Goal: Transaction & Acquisition: Purchase product/service

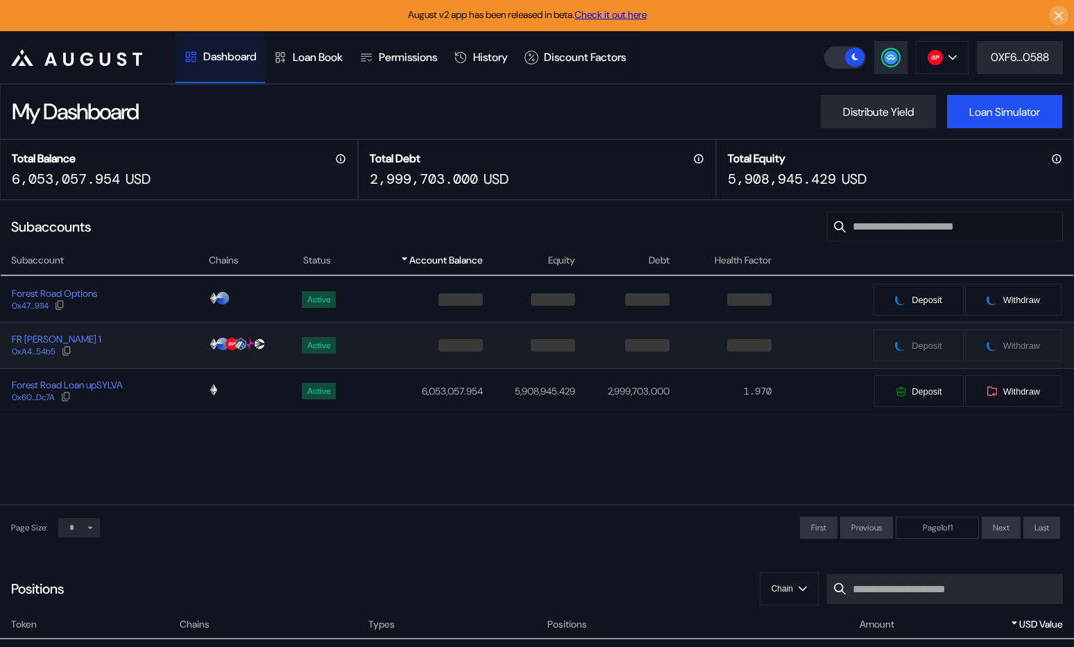
click at [160, 340] on div "FR [PERSON_NAME] 1 0xA4...54b5" at bounding box center [104, 345] width 207 height 25
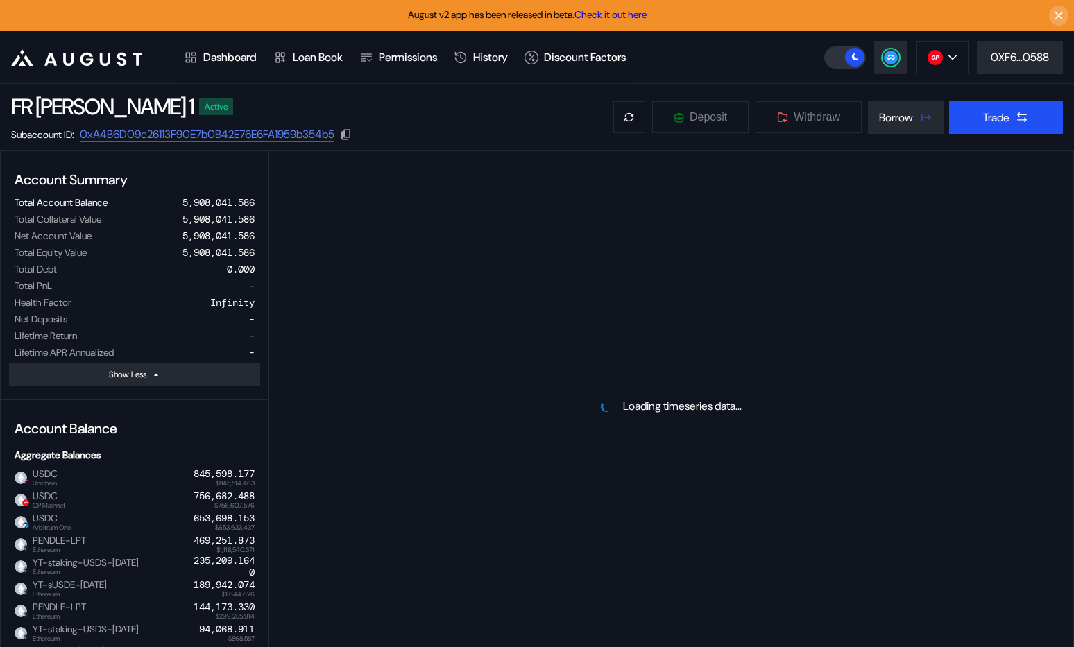
select select "*"
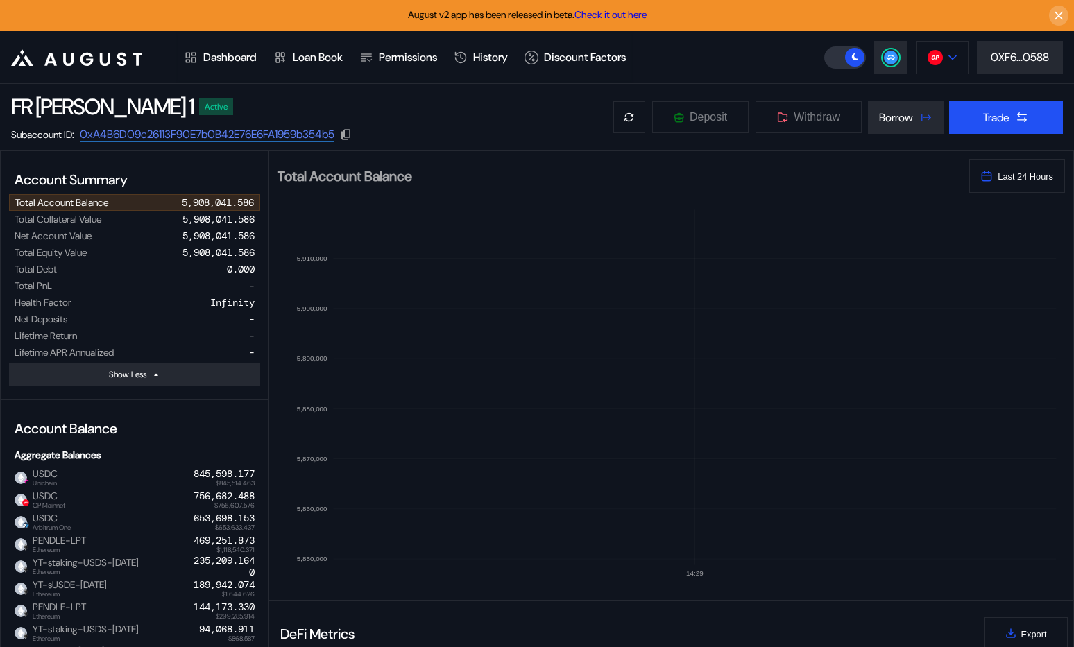
click at [949, 55] on icon at bounding box center [953, 58] width 8 height 6
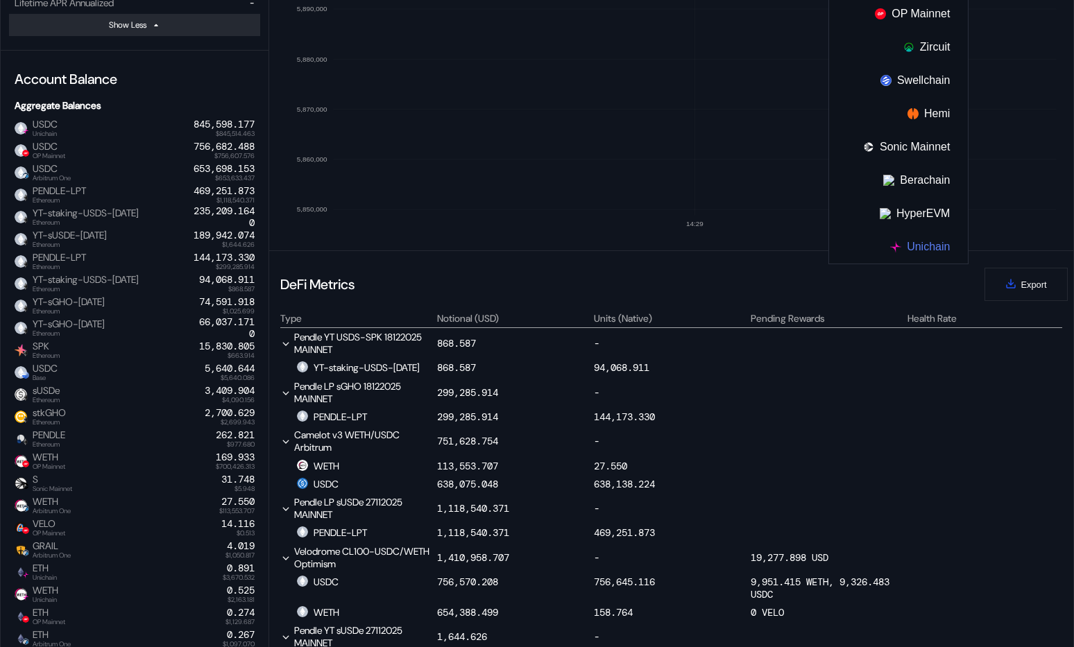
click at [919, 244] on button "Unichain" at bounding box center [898, 246] width 139 height 33
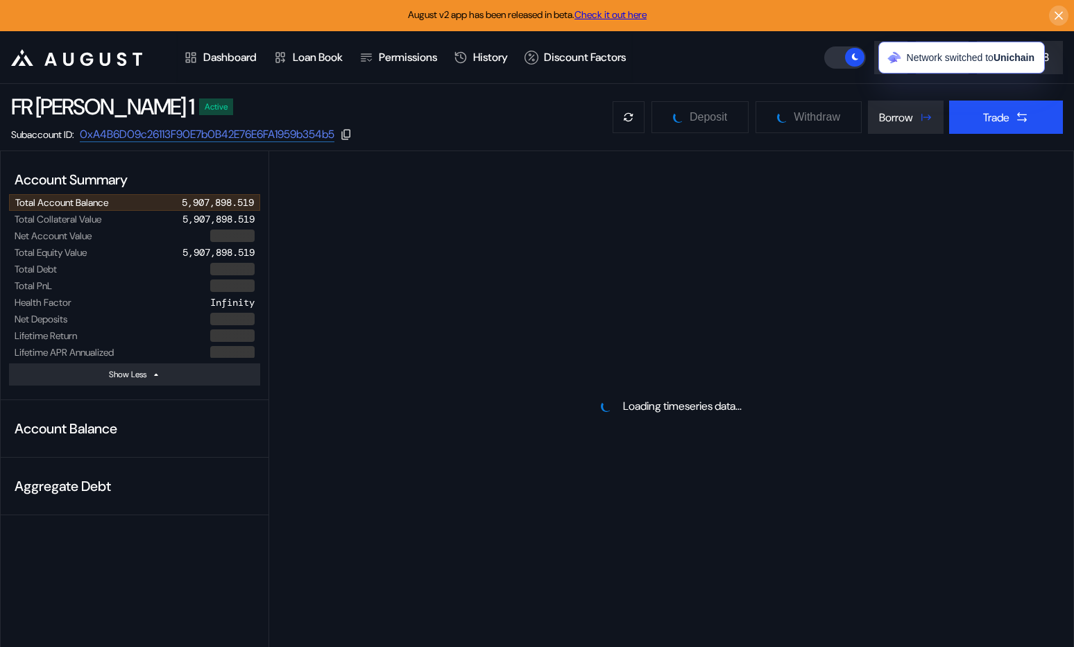
select select "*"
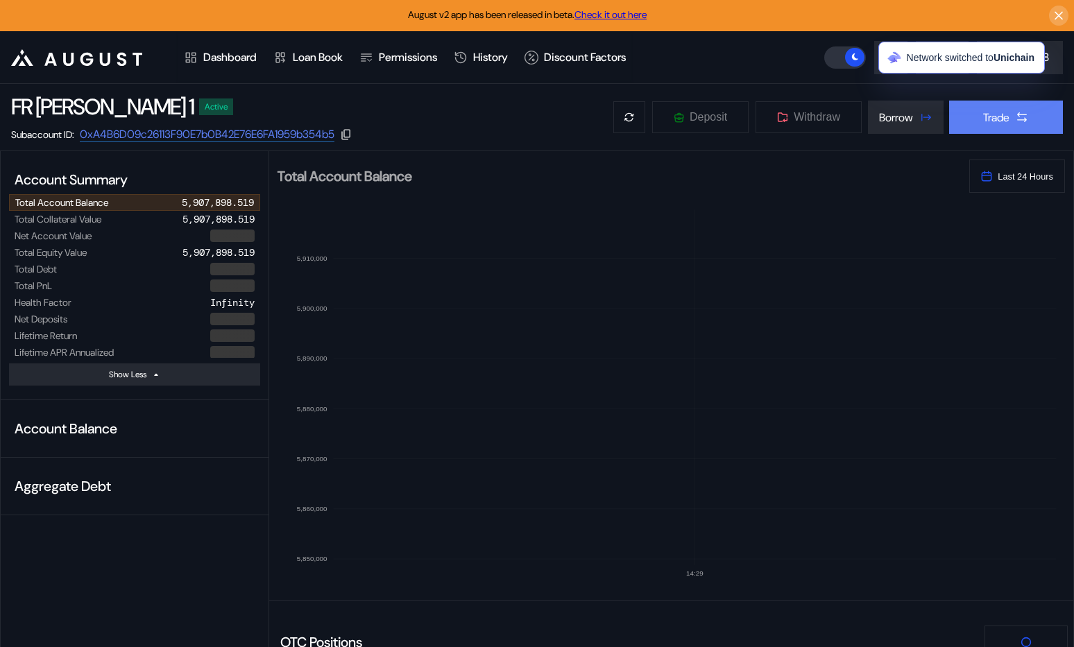
click at [1028, 121] on icon at bounding box center [1022, 117] width 14 height 14
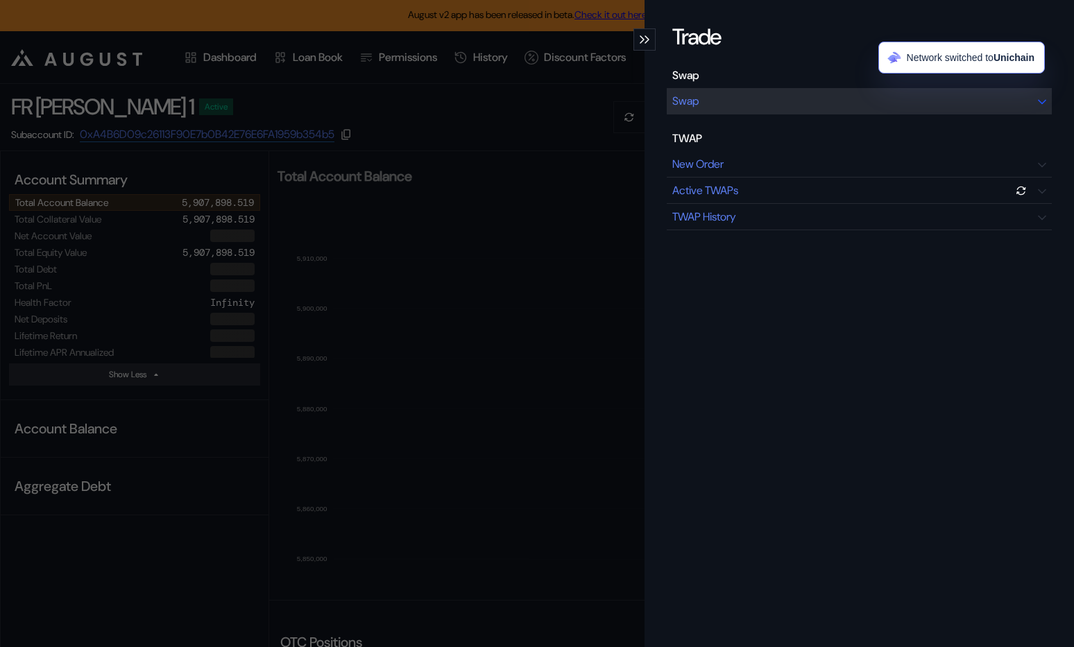
click at [866, 106] on div "Swap" at bounding box center [859, 101] width 385 height 26
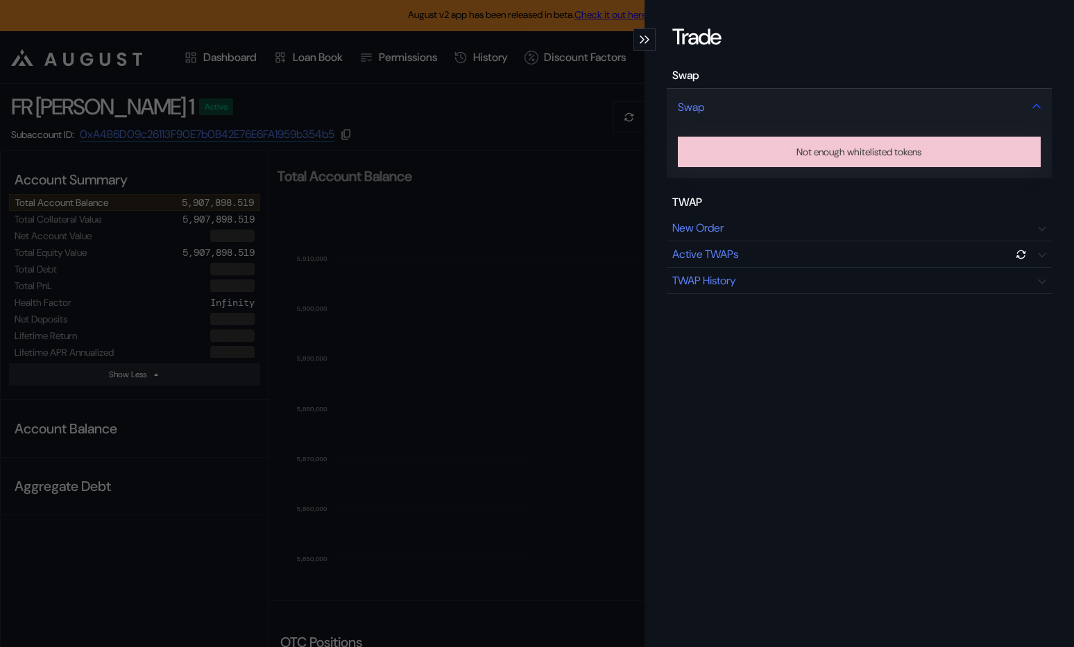
click at [861, 104] on div "Swap" at bounding box center [859, 106] width 385 height 37
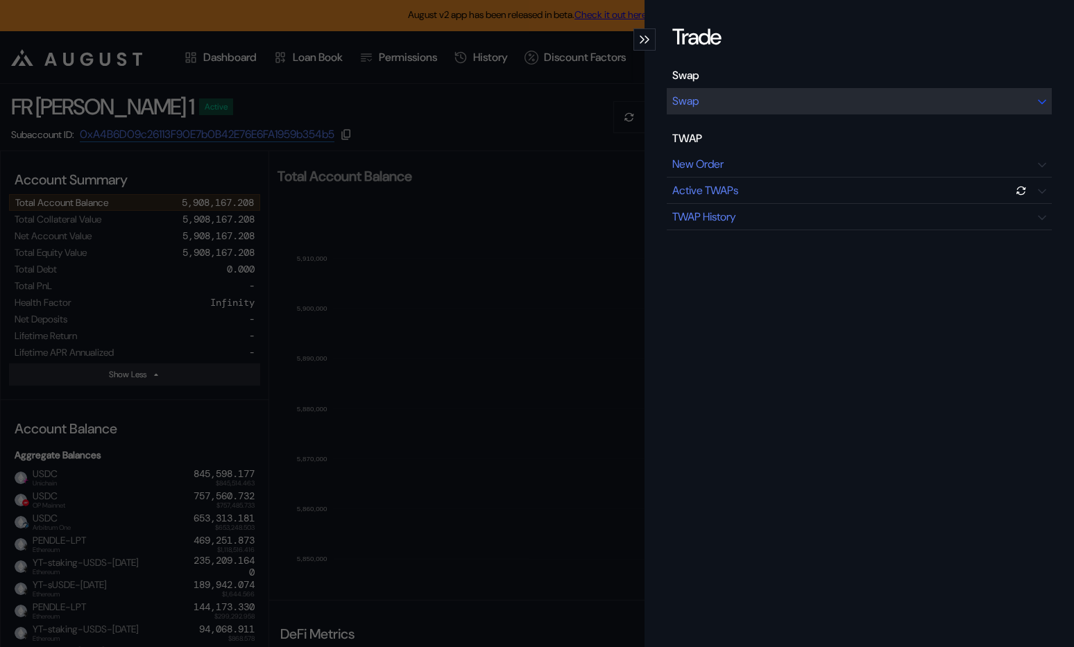
click at [861, 104] on div "Swap" at bounding box center [859, 101] width 385 height 26
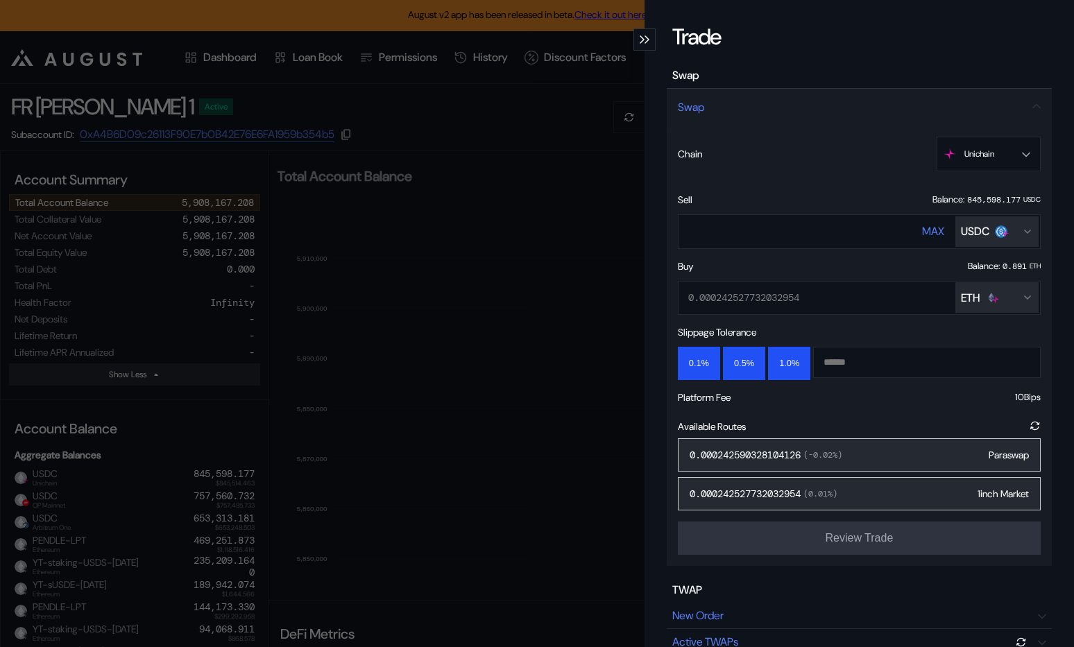
click at [973, 300] on div "ETH" at bounding box center [970, 298] width 19 height 15
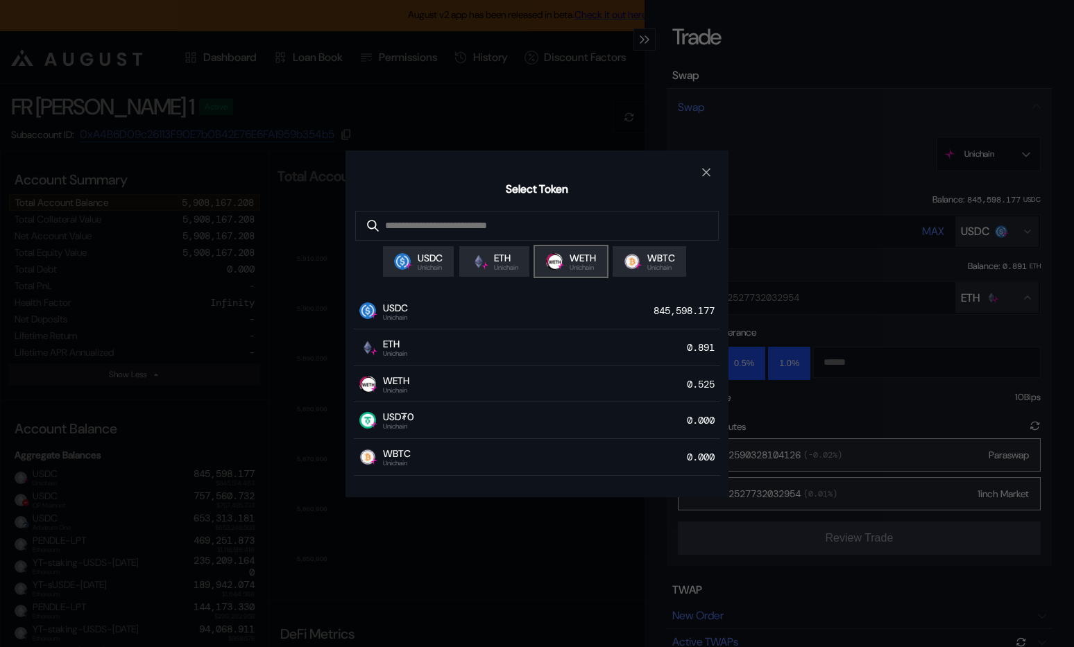
click at [586, 264] on span "WETH" at bounding box center [583, 258] width 26 height 12
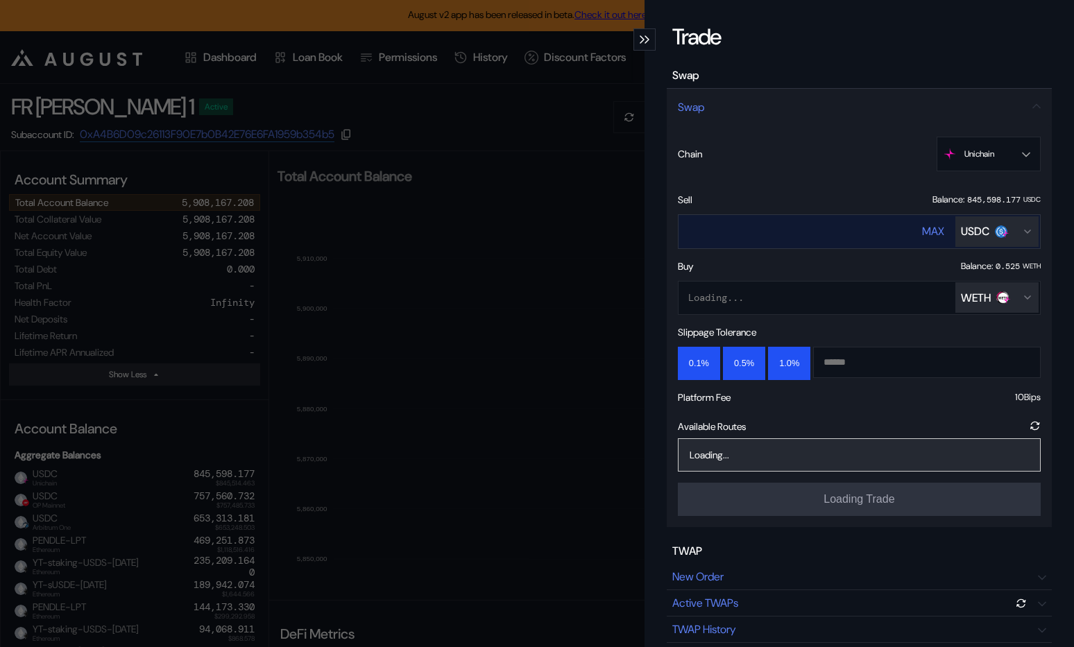
click at [769, 231] on input "****" at bounding box center [787, 231] width 217 height 28
click at [702, 219] on input "****" at bounding box center [787, 231] width 217 height 28
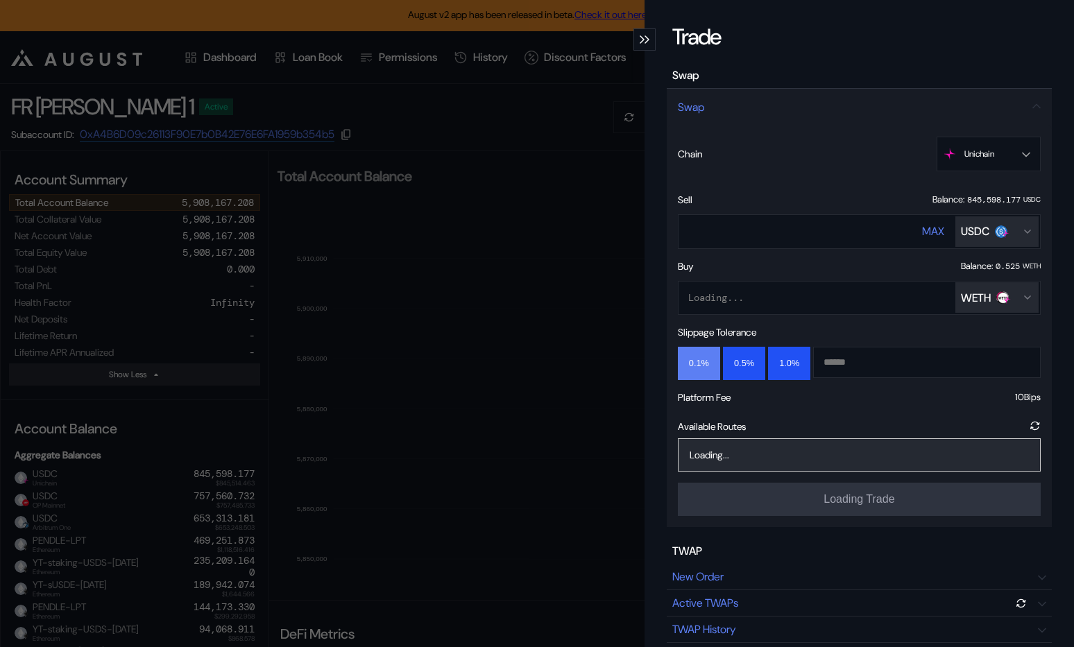
type input "******"
click at [707, 360] on button "0.1%" at bounding box center [699, 363] width 42 height 33
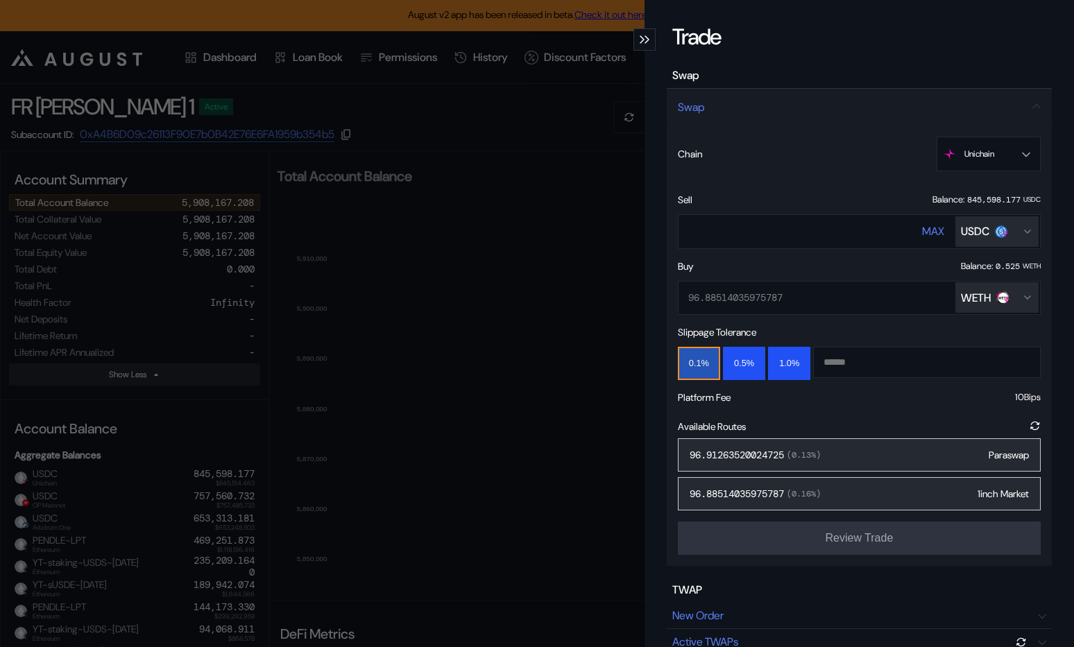
click at [874, 459] on div "96.91263520024725 ( 0.13 %) Paraswap" at bounding box center [859, 455] width 363 height 33
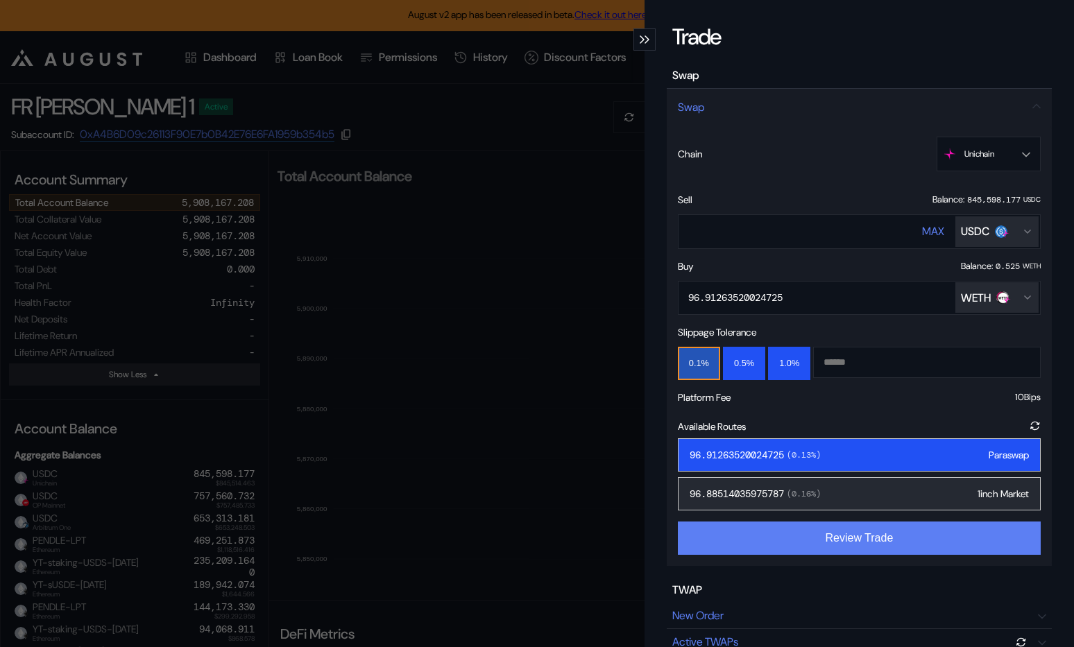
click at [841, 539] on button "Review Trade" at bounding box center [859, 538] width 363 height 33
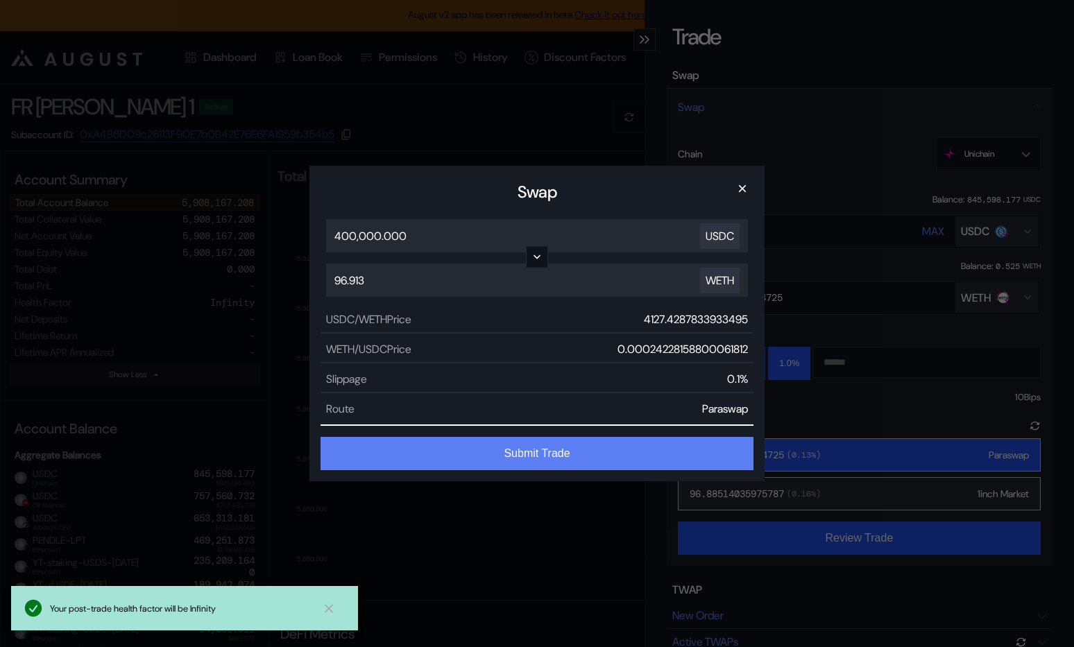
click at [656, 452] on button "Submit Trade" at bounding box center [537, 453] width 433 height 33
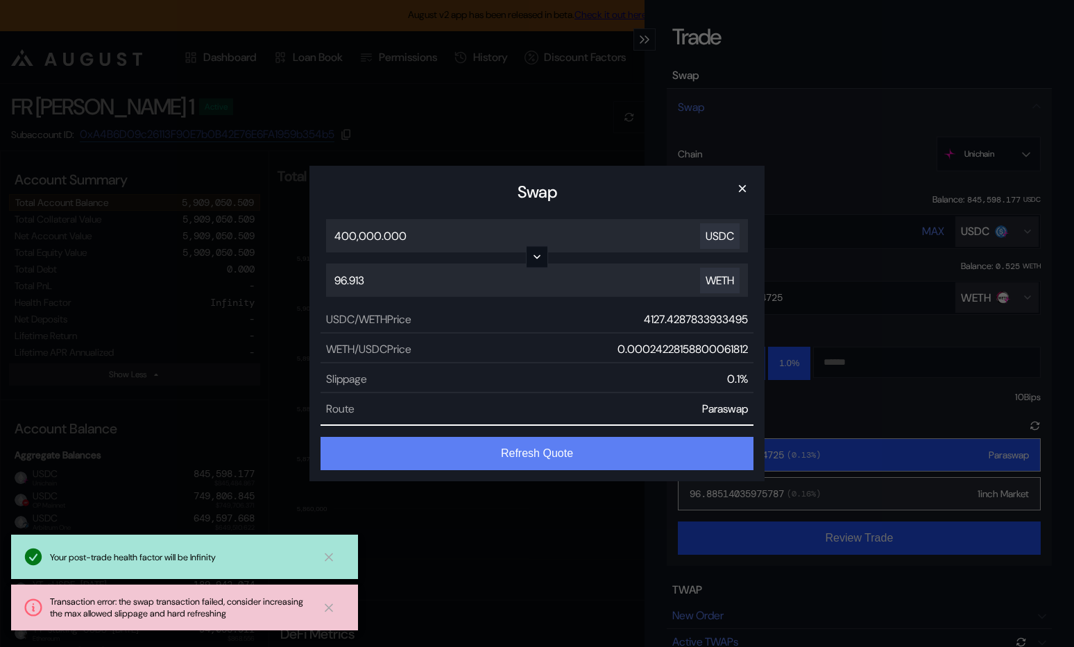
click at [434, 450] on button "Refresh Quote" at bounding box center [537, 453] width 433 height 33
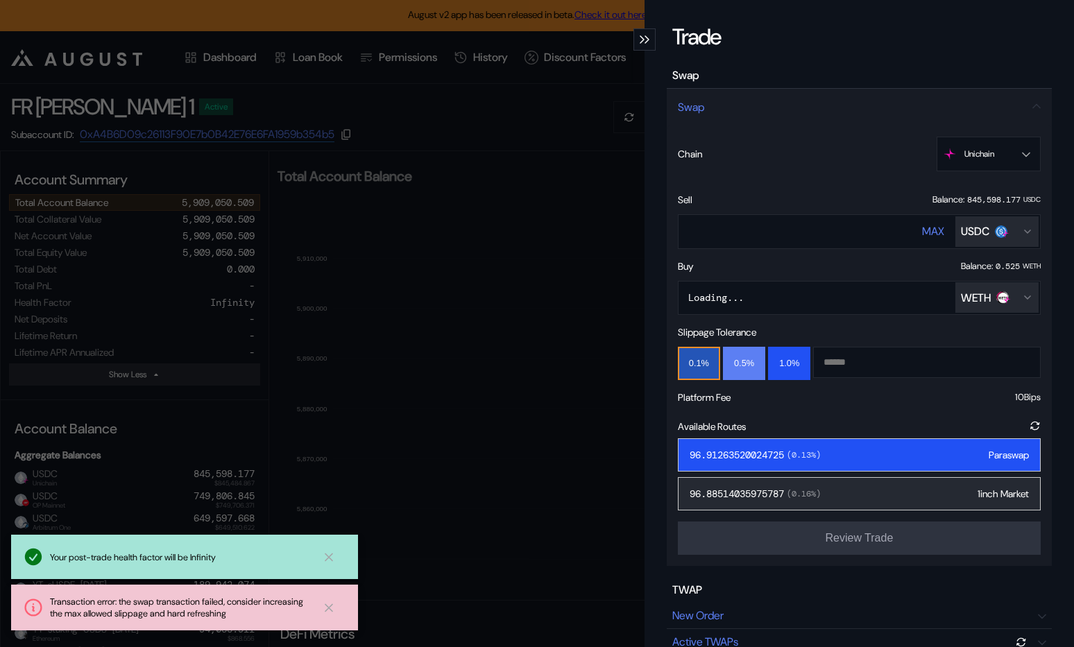
click at [731, 360] on button "0.5%" at bounding box center [744, 363] width 42 height 33
click at [743, 446] on div "96.91263520024725 ( 0.13 %) Paraswap" at bounding box center [859, 455] width 363 height 33
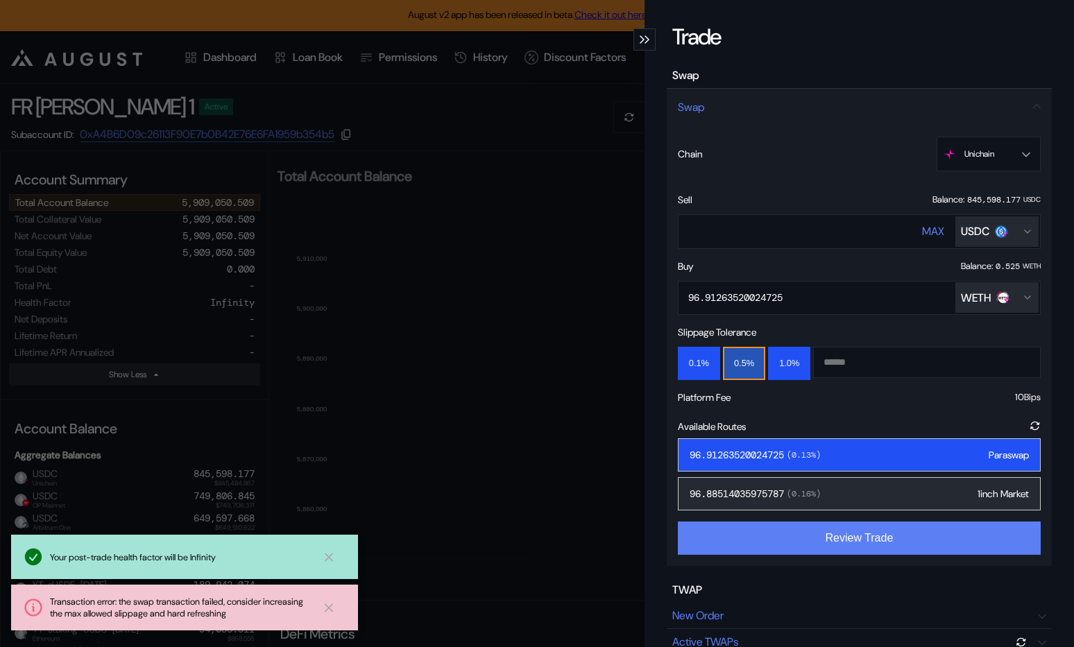
click at [768, 536] on button "Review Trade" at bounding box center [859, 538] width 363 height 33
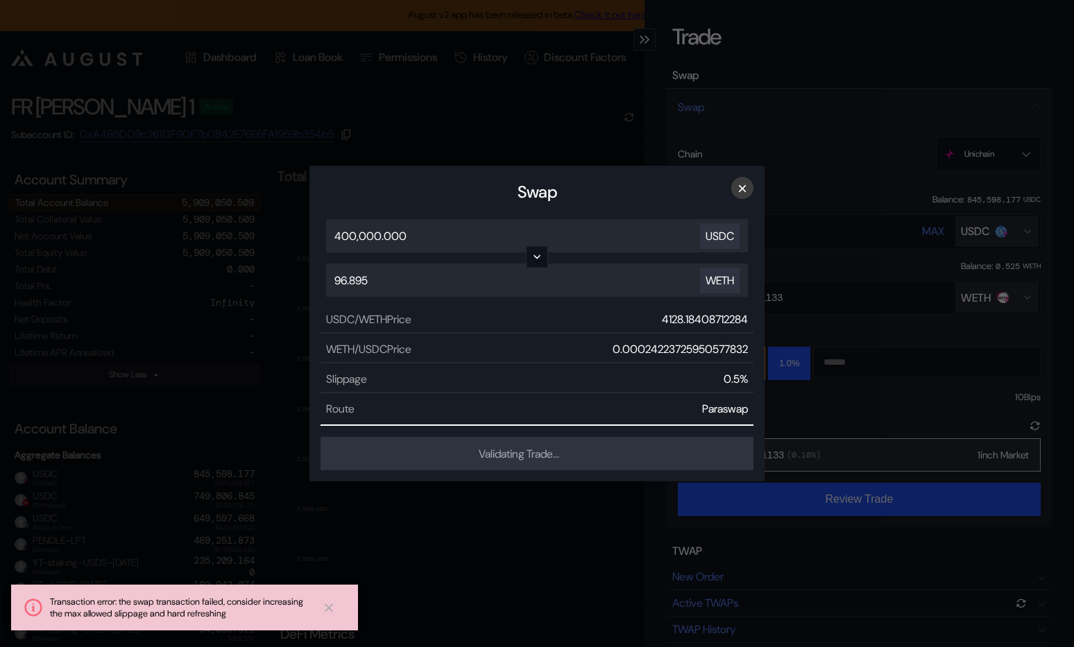
click at [734, 183] on button "×" at bounding box center [742, 188] width 22 height 22
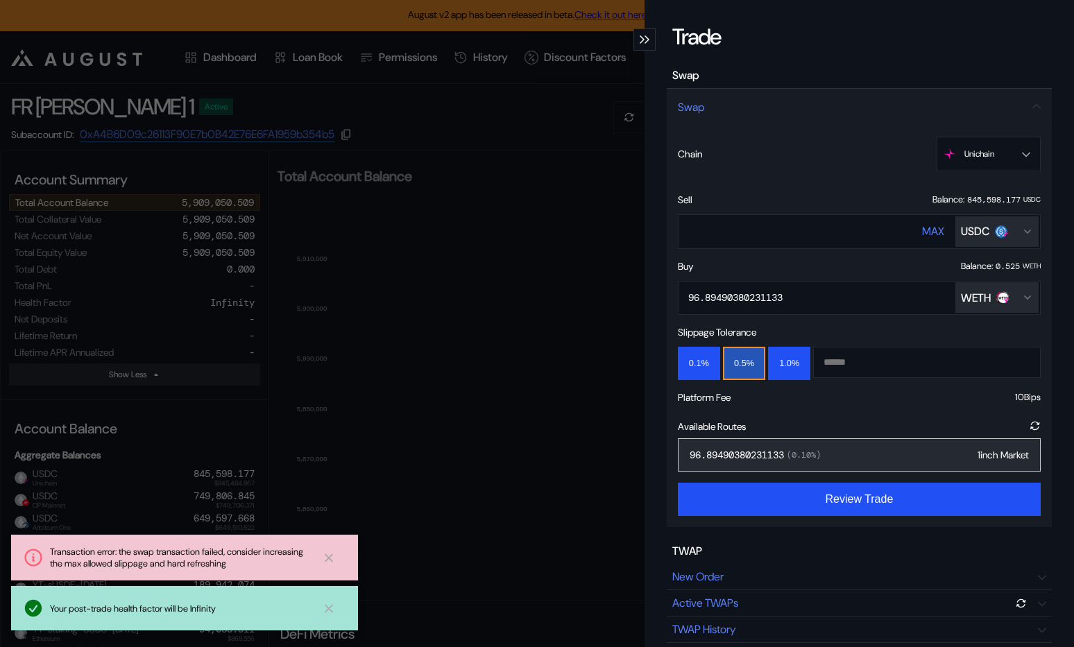
click at [797, 458] on span "( 0.10 %)" at bounding box center [802, 455] width 37 height 11
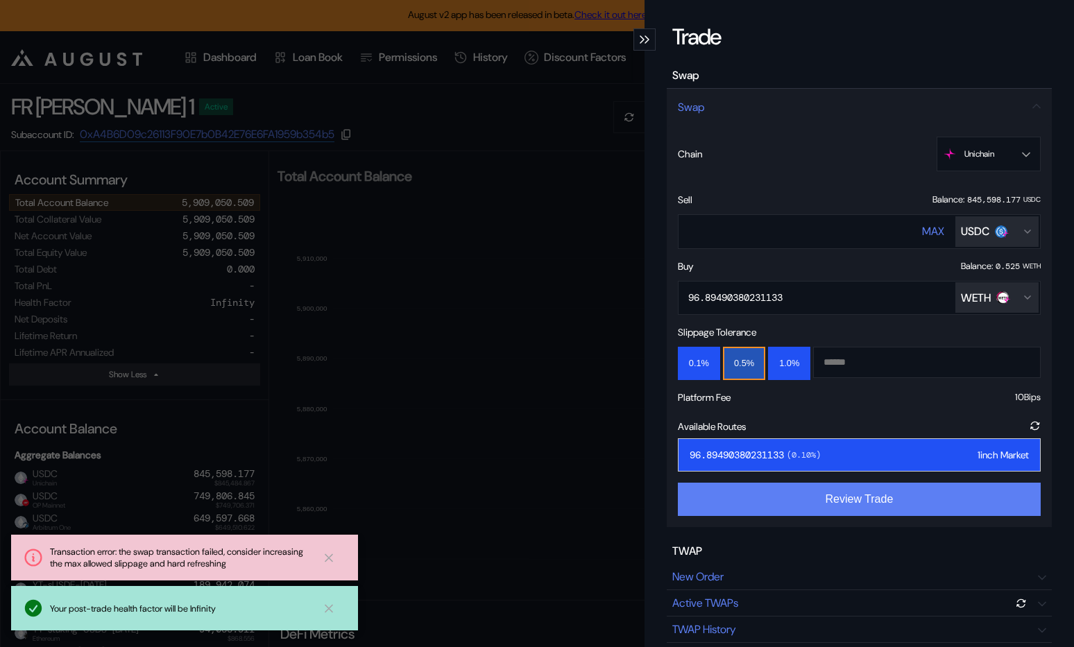
click at [812, 500] on button "Review Trade" at bounding box center [859, 499] width 363 height 33
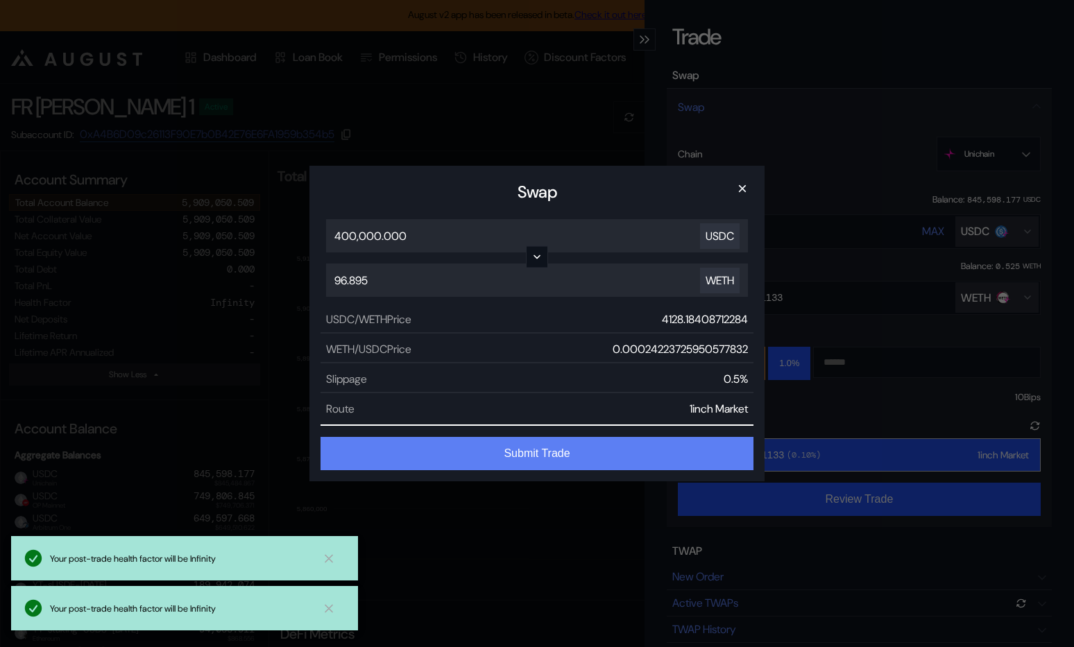
click at [614, 450] on button "Submit Trade" at bounding box center [537, 453] width 433 height 33
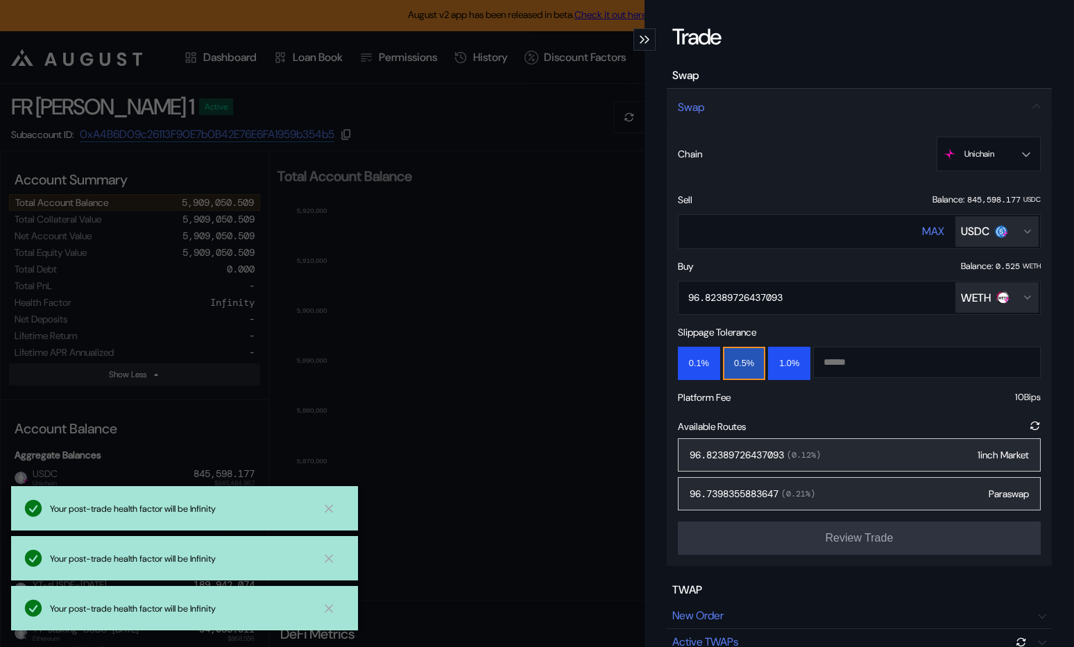
click at [570, 214] on div "Trade Swap Swap Chain Unichain Ethereum Base OP Mainnet Arbitrum One Unichain S…" at bounding box center [537, 323] width 1074 height 647
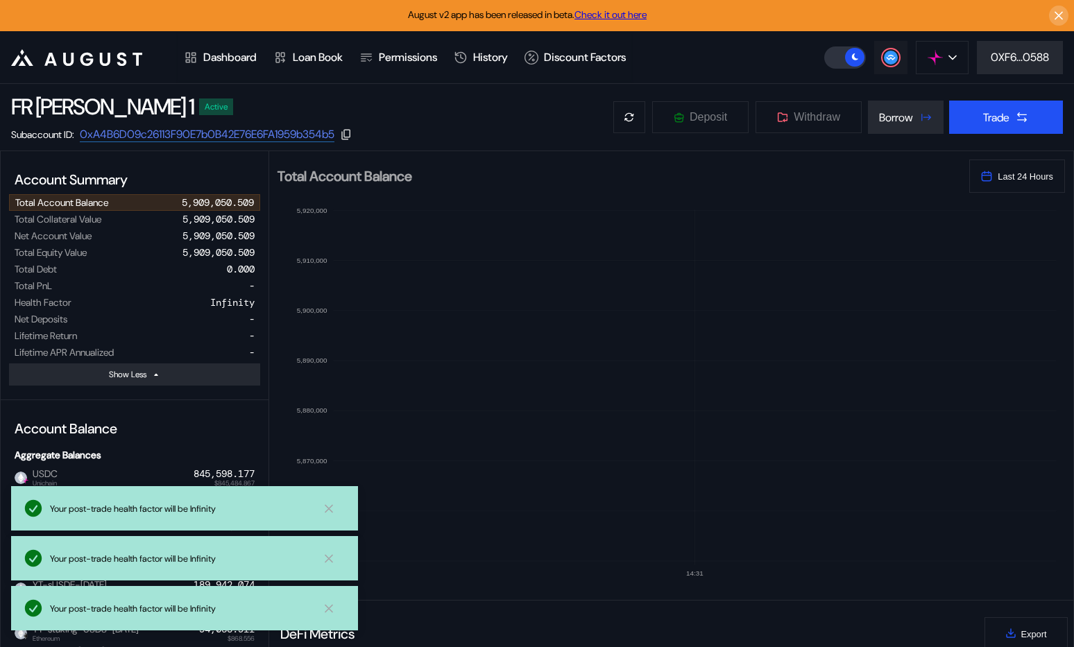
click at [883, 56] on div at bounding box center [891, 57] width 17 height 17
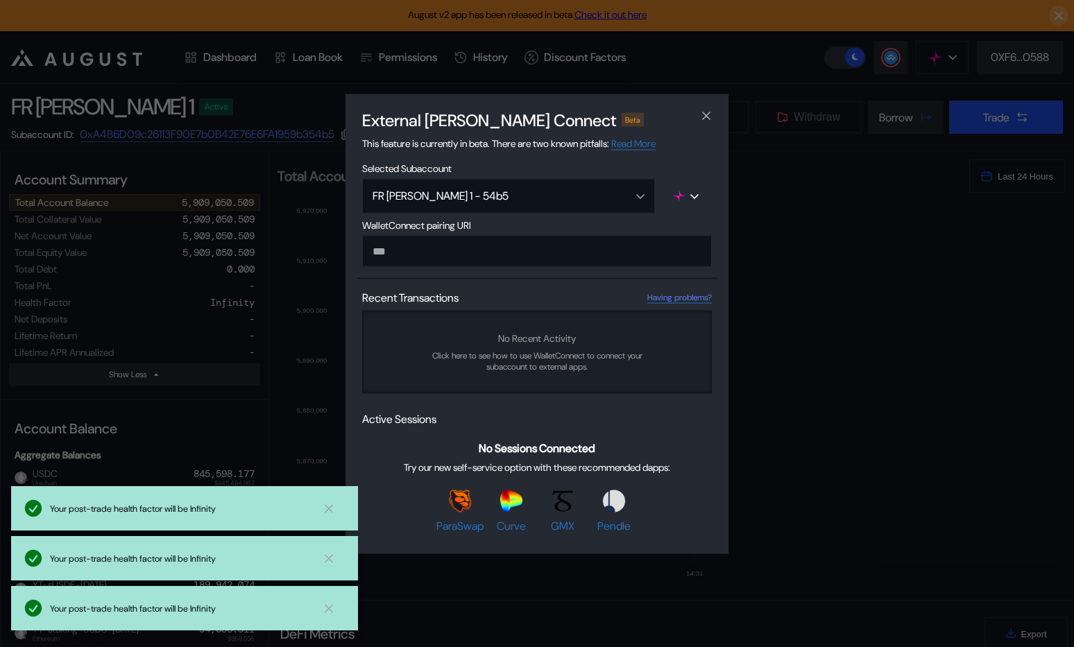
type input "**********"
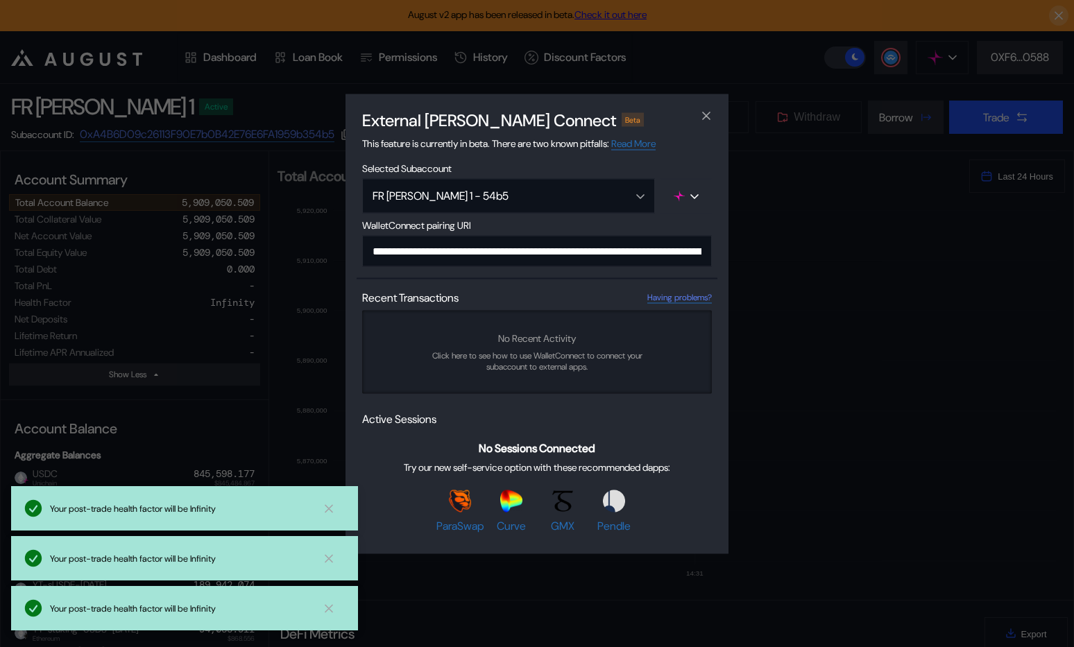
scroll to position [0, 836]
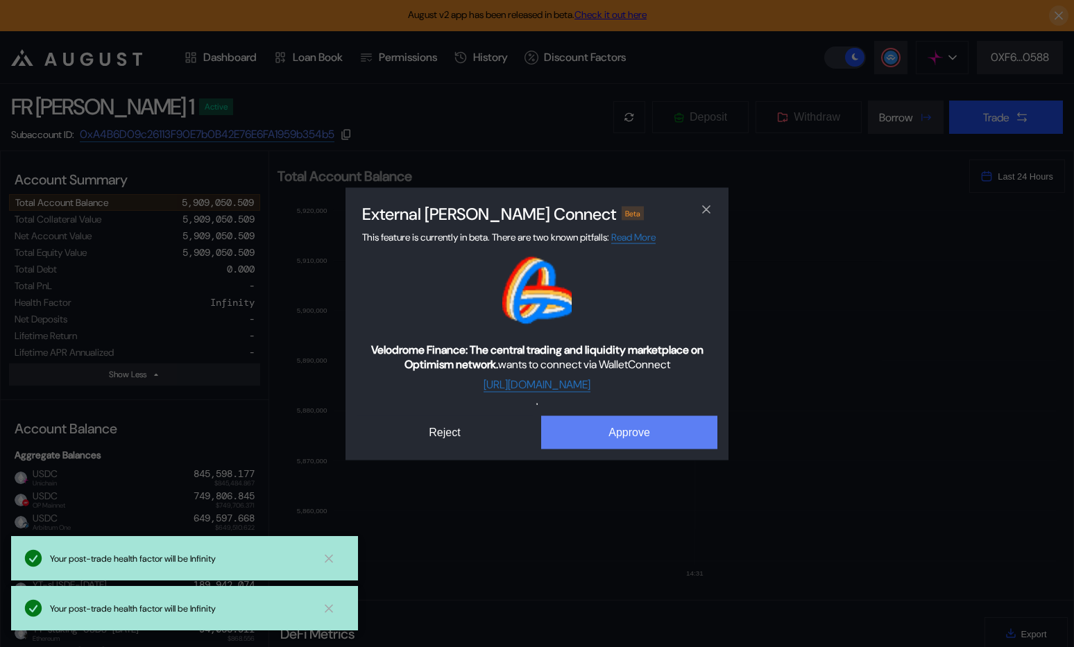
click at [647, 418] on button "Approve" at bounding box center [629, 432] width 176 height 33
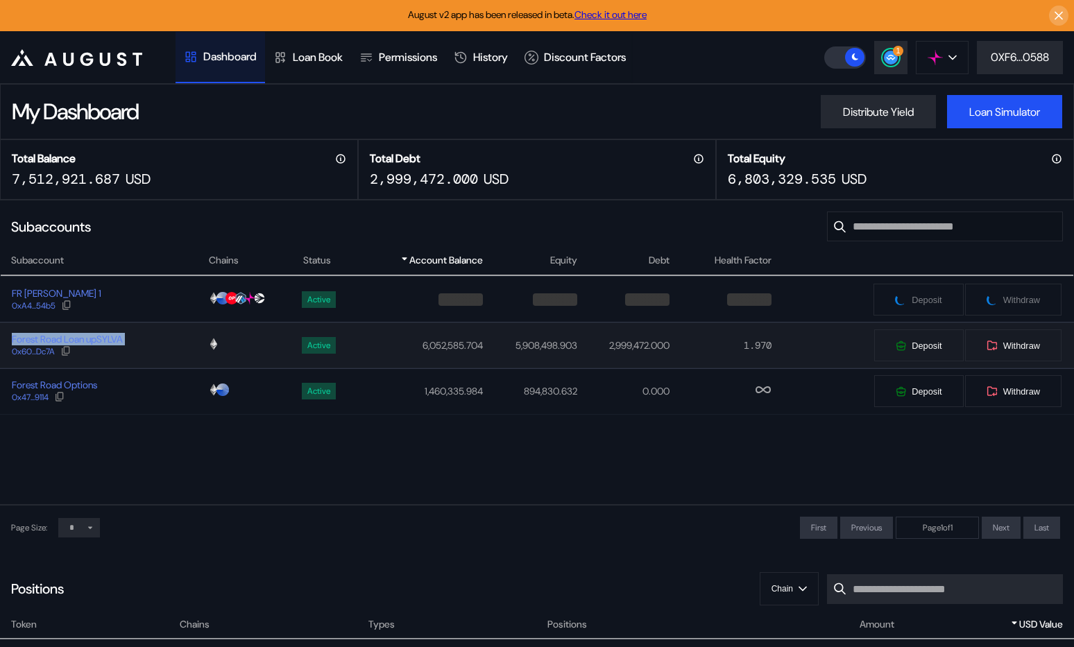
click at [158, 342] on div "Forest Road Loan upSYLVA 0x60...Dc7A" at bounding box center [104, 345] width 207 height 25
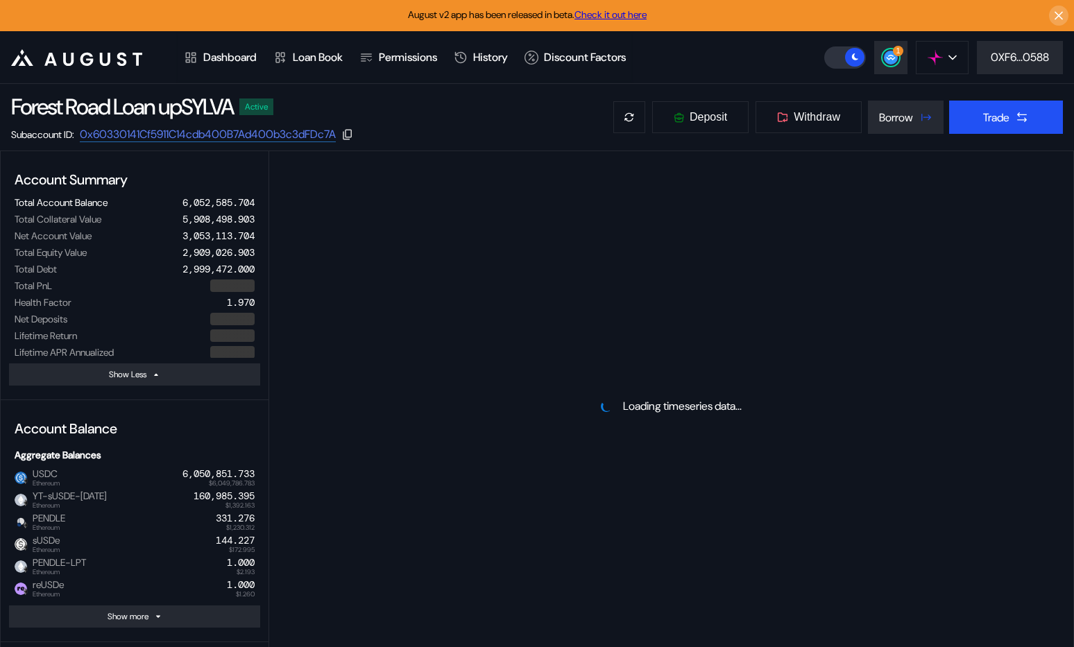
select select "*"
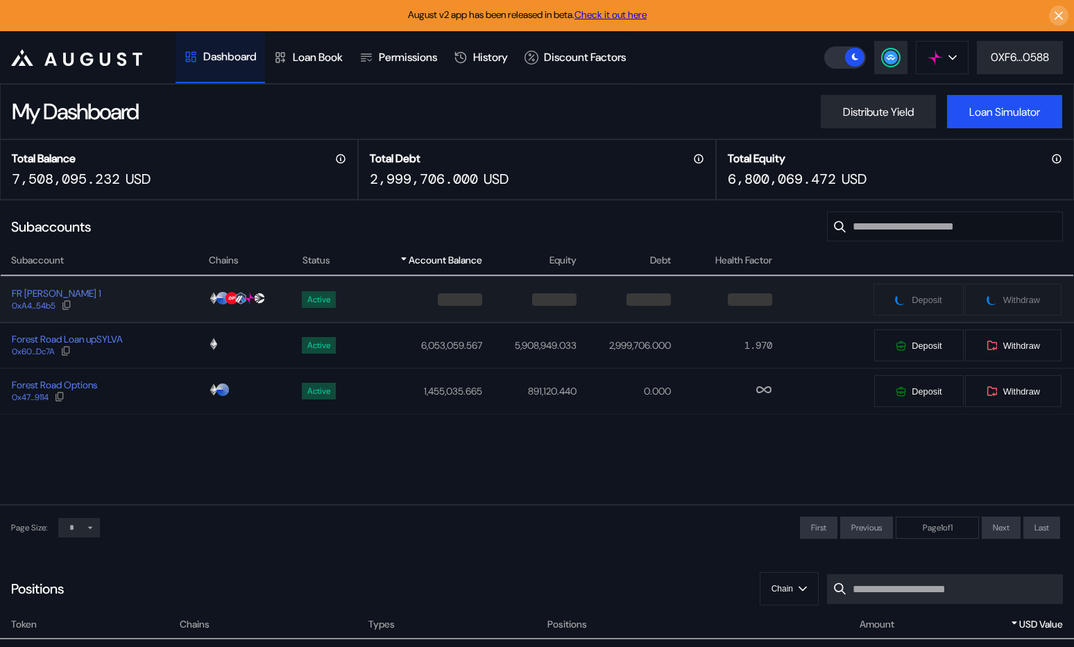
click at [151, 295] on div "FR Sylva Strategist 1 0xA4...54b5" at bounding box center [104, 299] width 207 height 25
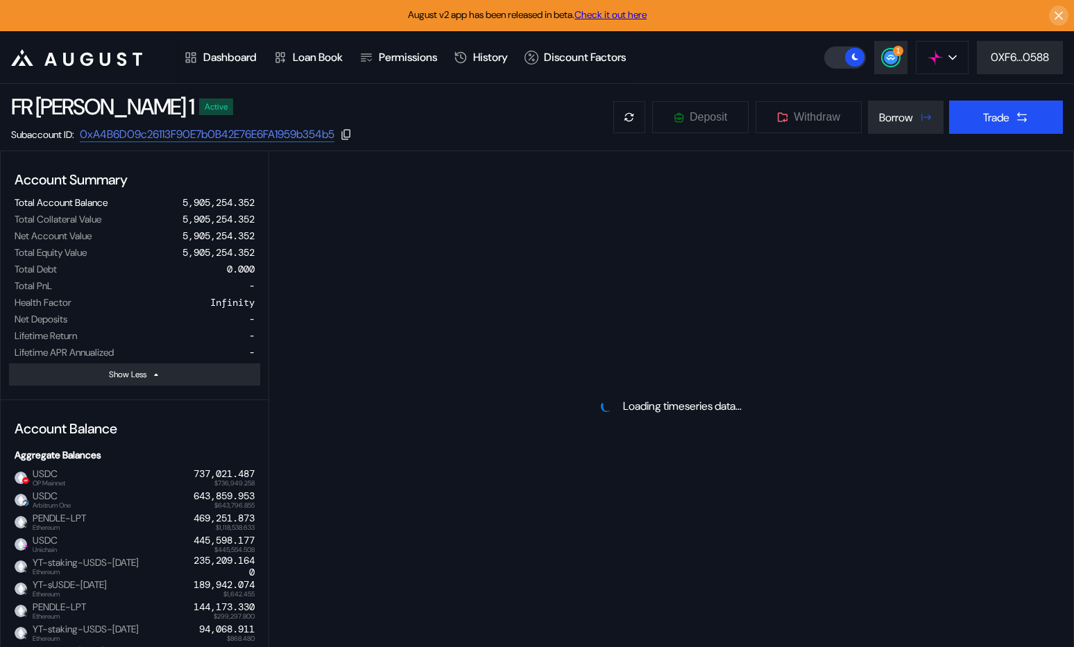
select select "*"
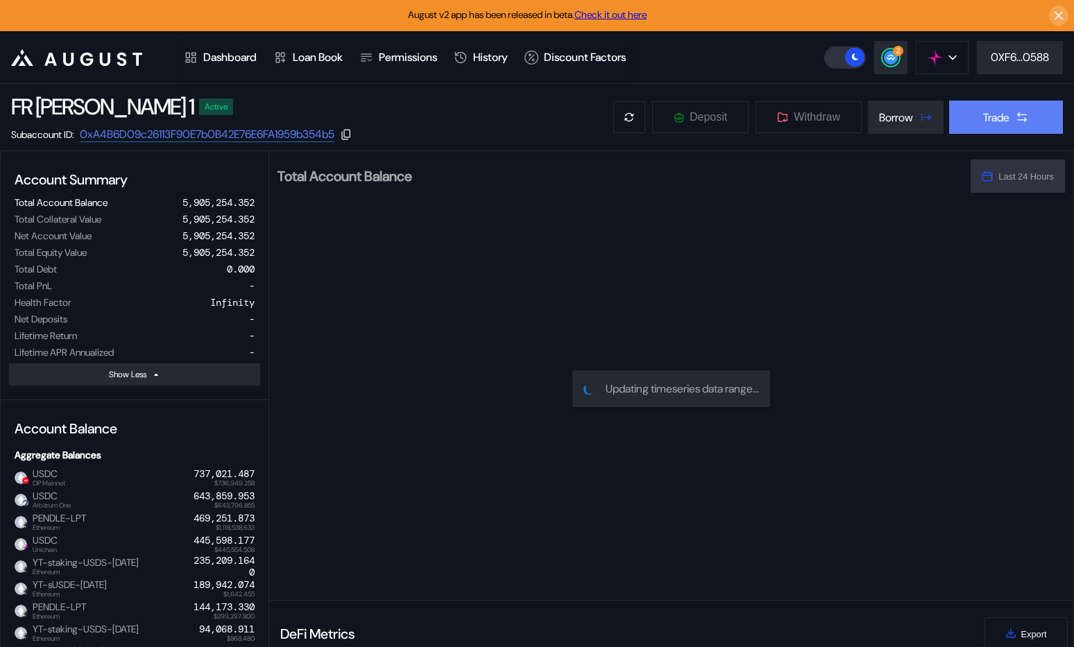
click at [1012, 124] on button "Trade" at bounding box center [1006, 117] width 114 height 33
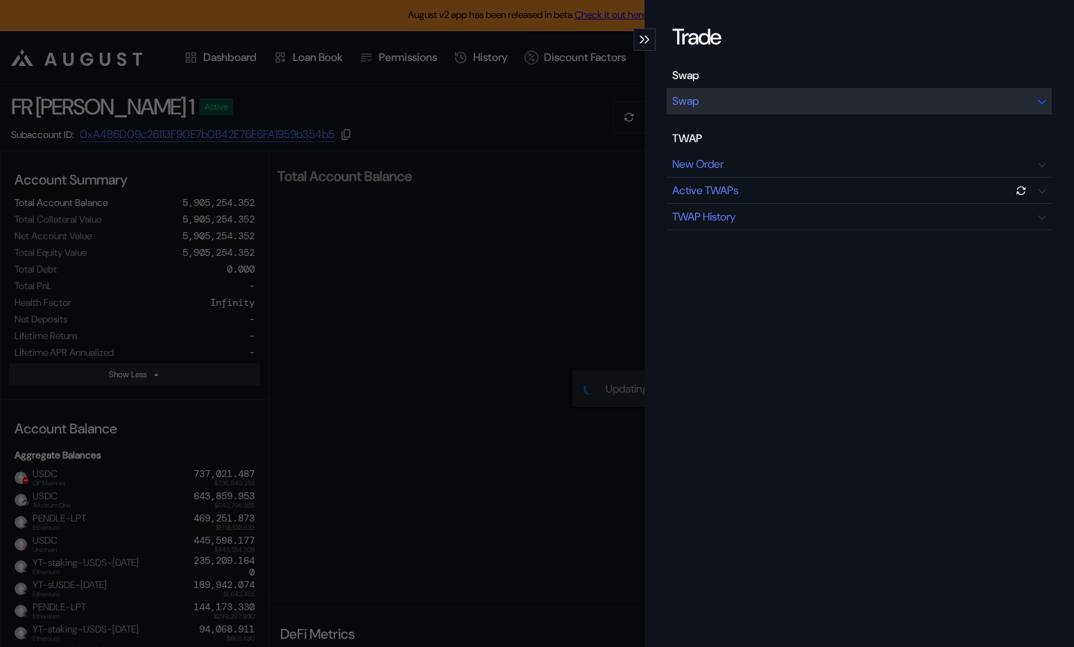
click at [850, 101] on div "Swap" at bounding box center [859, 101] width 385 height 26
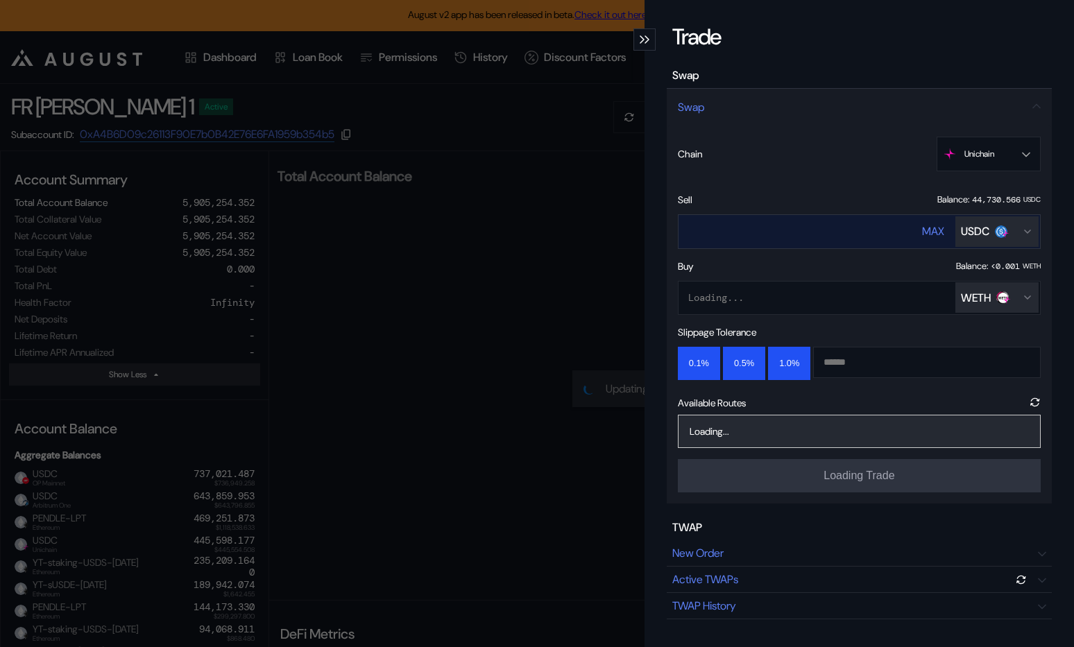
click at [836, 228] on input "****" at bounding box center [787, 231] width 217 height 28
type input "*"
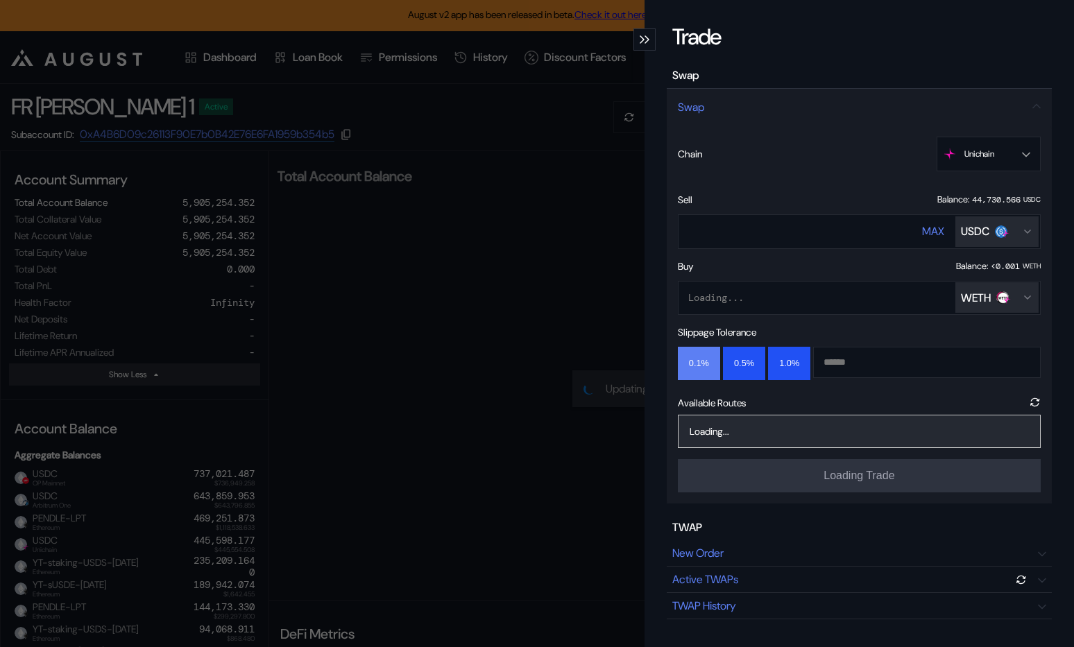
type input "*****"
click at [702, 359] on button "0.1%" at bounding box center [699, 363] width 42 height 33
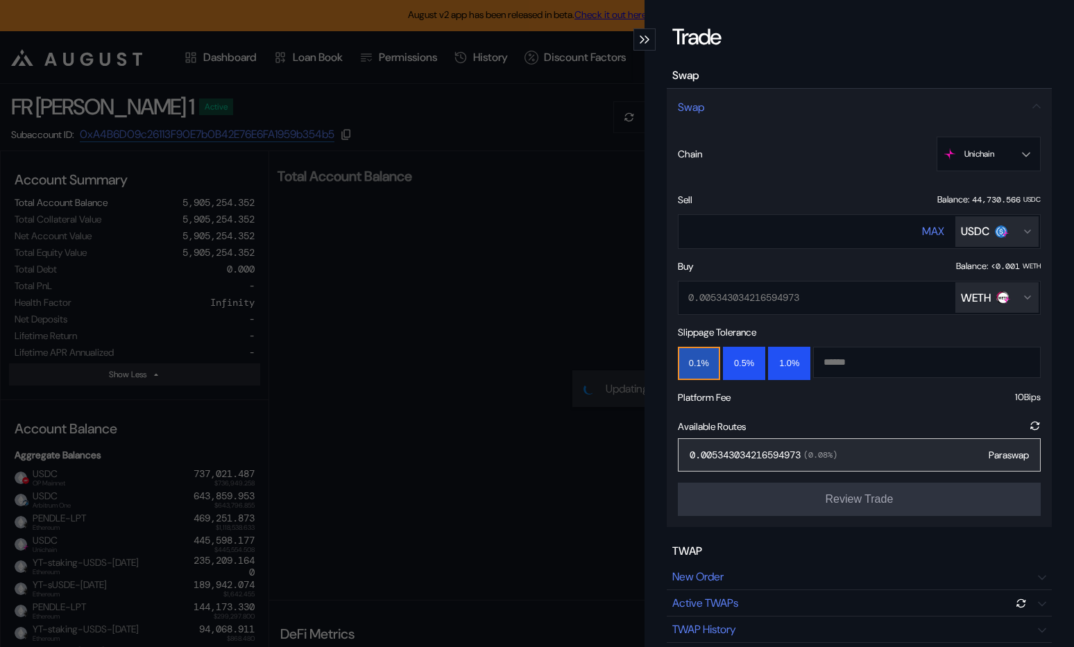
click at [862, 457] on div "0.005343034216594973 ( 0.08 %) Paraswap" at bounding box center [859, 455] width 363 height 33
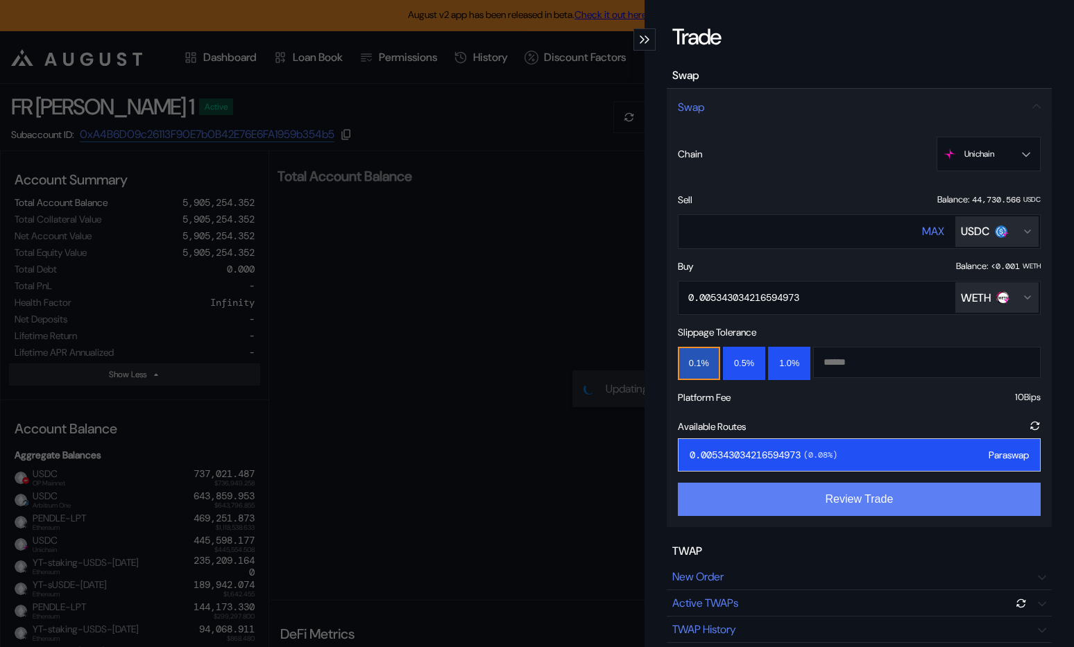
click at [853, 495] on button "Review Trade" at bounding box center [859, 499] width 363 height 33
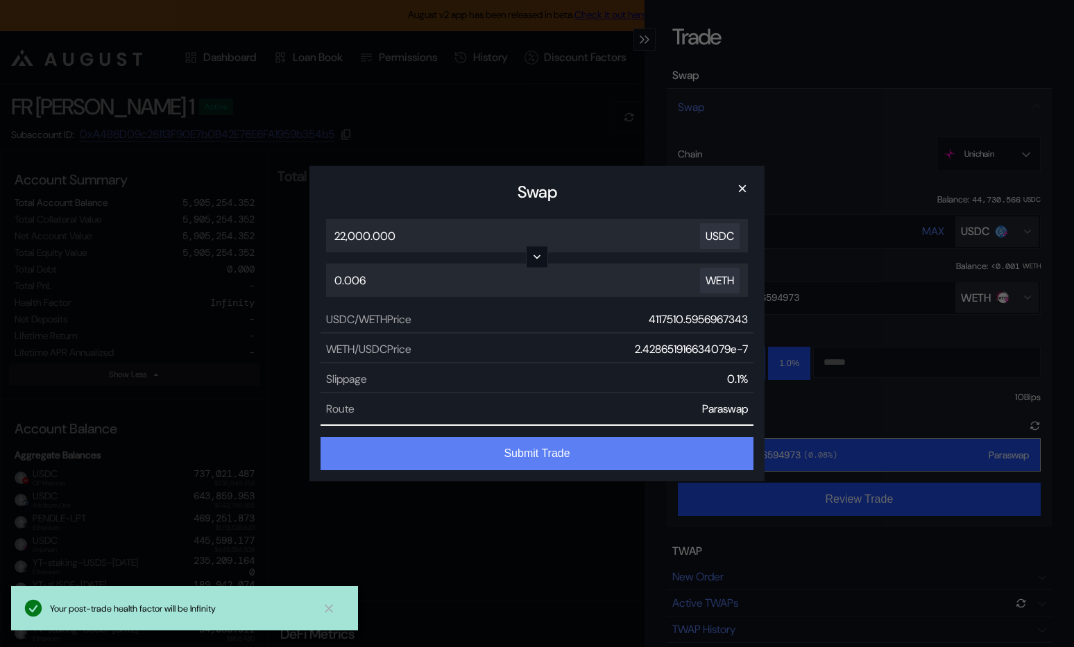
click at [602, 448] on button "Submit Trade" at bounding box center [537, 453] width 433 height 33
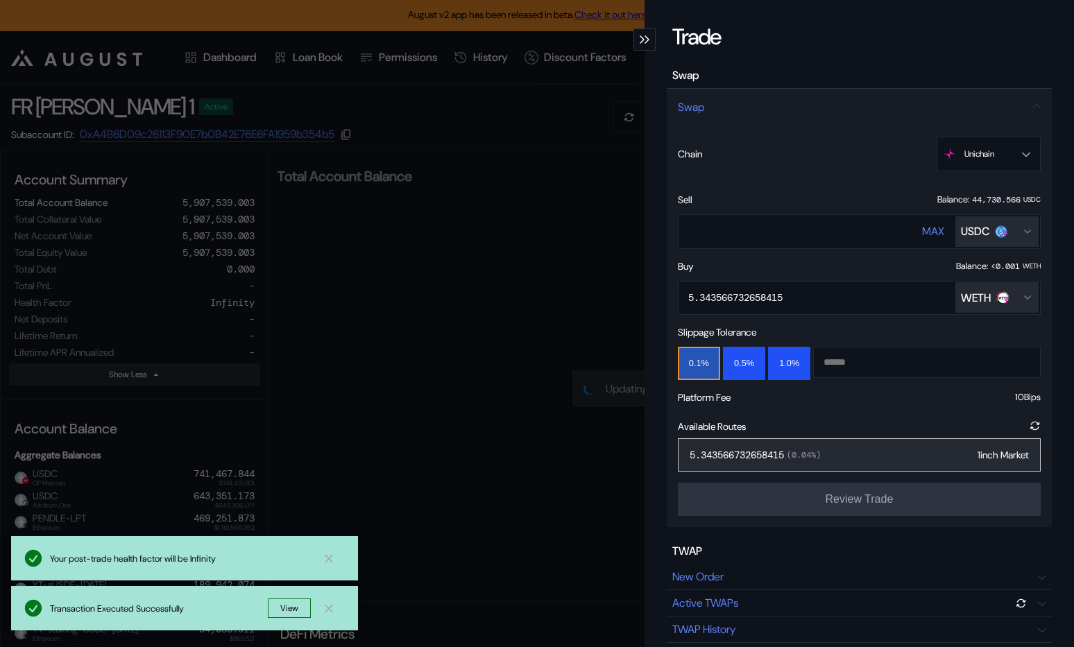
click at [529, 510] on div "Trade Swap Swap Chain Unichain Ethereum Base OP Mainnet Arbitrum One Unichain S…" at bounding box center [537, 323] width 1074 height 647
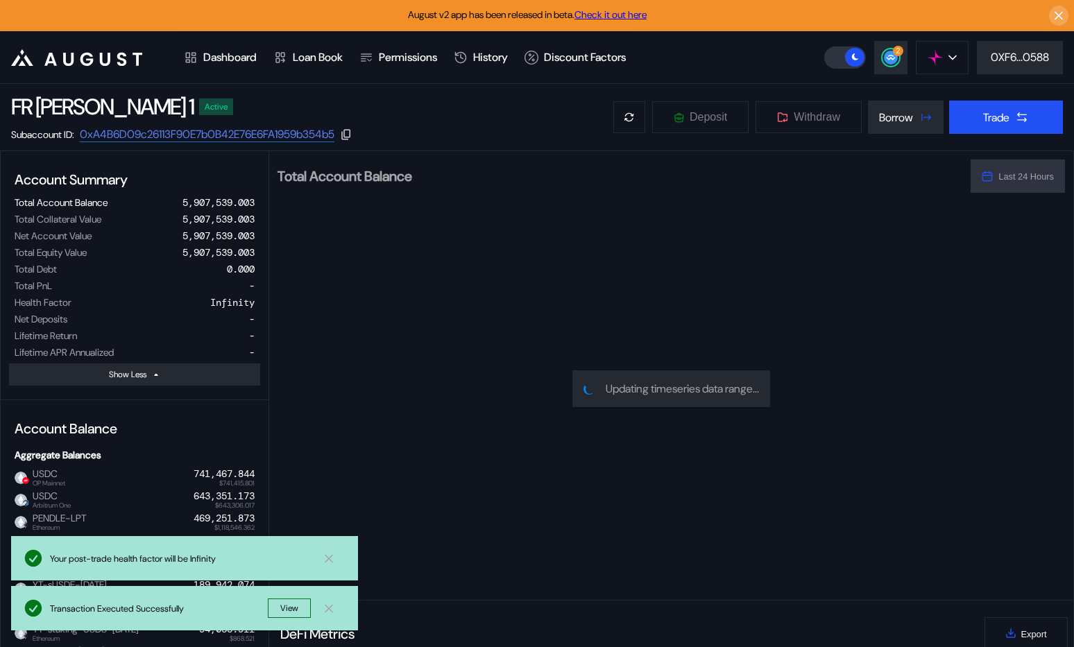
click at [870, 62] on div "2 Avalanche Ethereum Arbitrum One Polygon Base BNB Smart Chain Scroll Linea OP …" at bounding box center [949, 57] width 250 height 33
click at [874, 62] on button "2" at bounding box center [890, 57] width 33 height 33
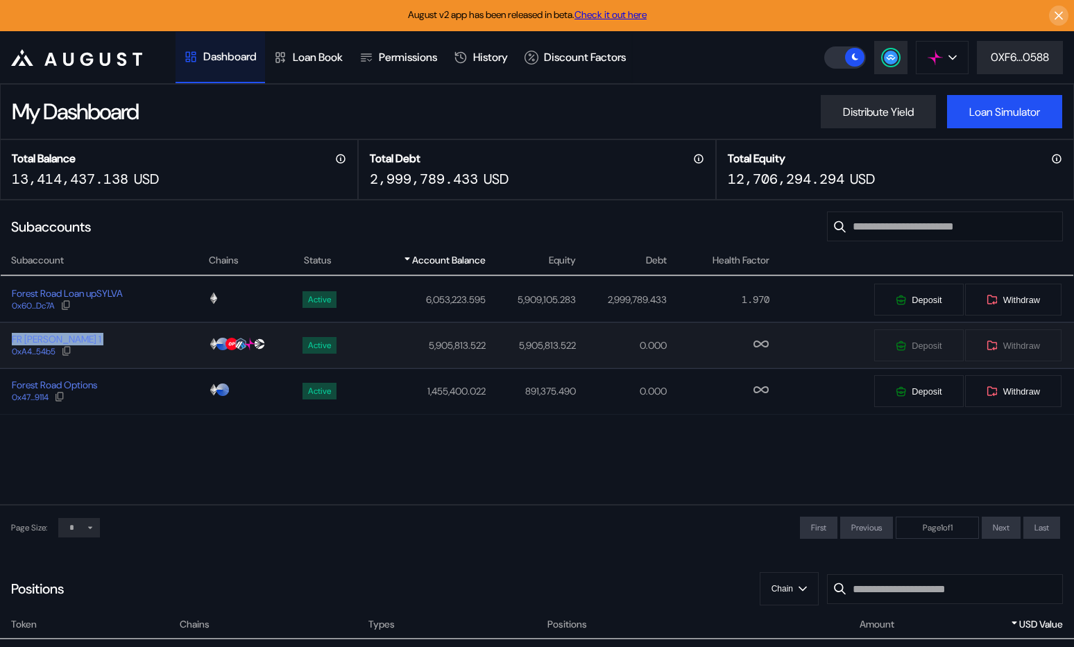
click at [139, 346] on div "FR [PERSON_NAME] 1 0xA4...54b5" at bounding box center [104, 345] width 207 height 25
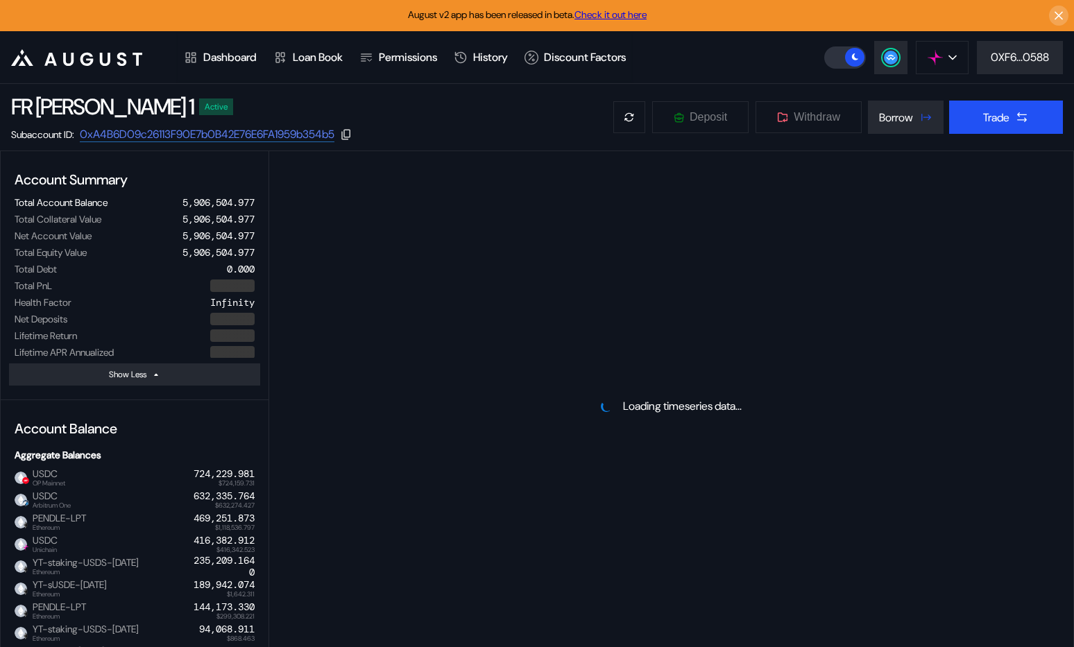
select select "*"
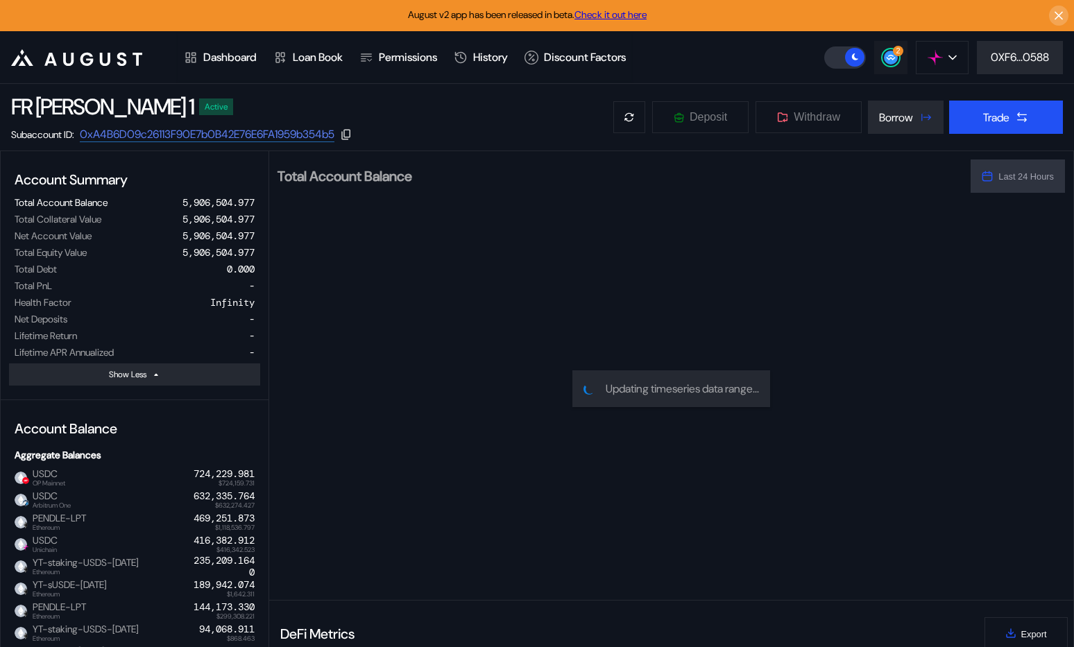
click at [881, 71] on button "2" at bounding box center [890, 57] width 33 height 33
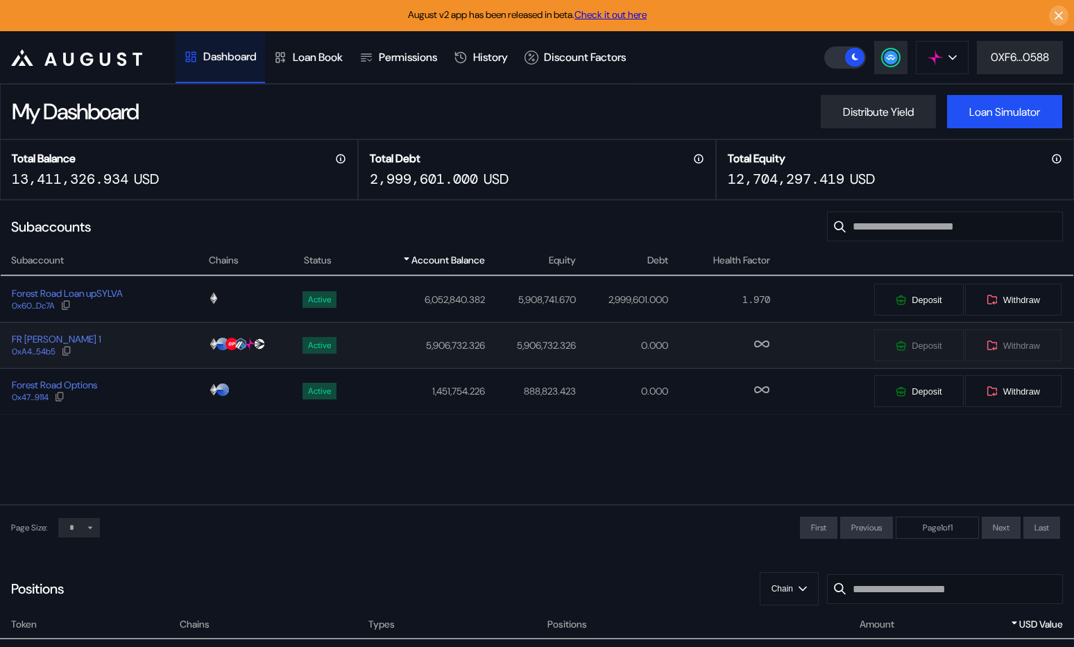
click at [151, 353] on div "FR [PERSON_NAME] 1 0xA4...54b5" at bounding box center [104, 345] width 207 height 25
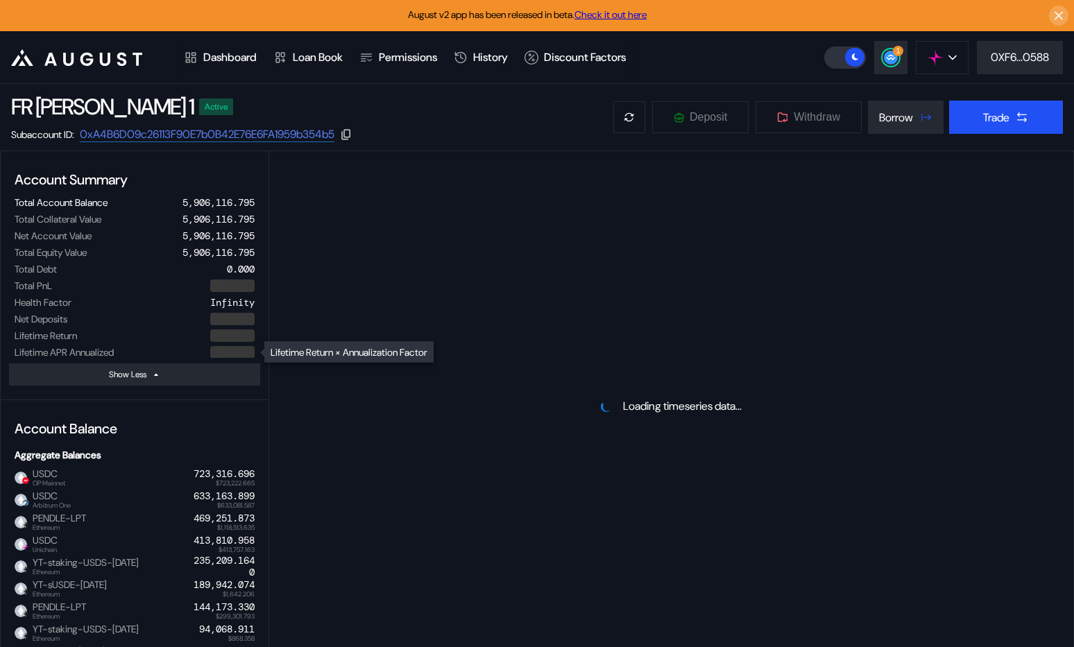
select select "*"
